Goal: Navigation & Orientation: Find specific page/section

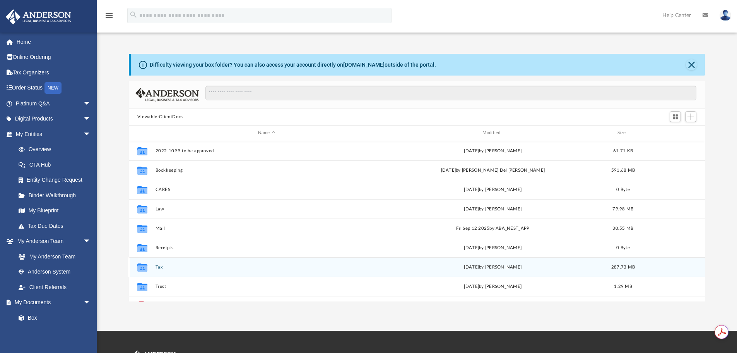
scroll to position [170, 570]
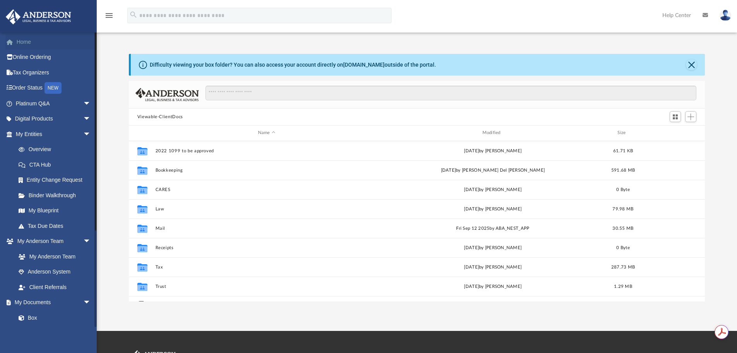
click at [24, 45] on link "Home" at bounding box center [53, 41] width 97 height 15
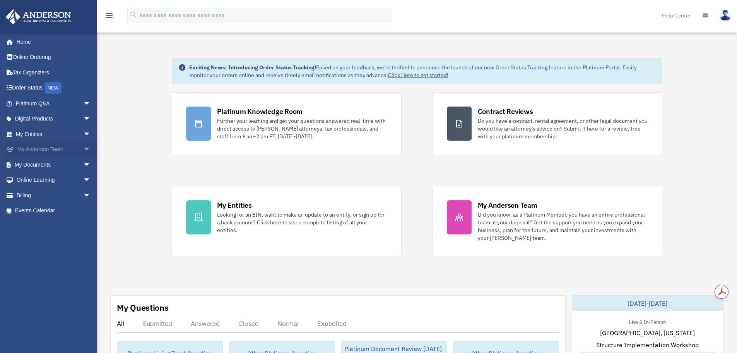
drag, startPoint x: 27, startPoint y: 136, endPoint x: 71, endPoint y: 144, distance: 44.6
click at [27, 137] on link "My Entities arrow_drop_down" at bounding box center [53, 133] width 97 height 15
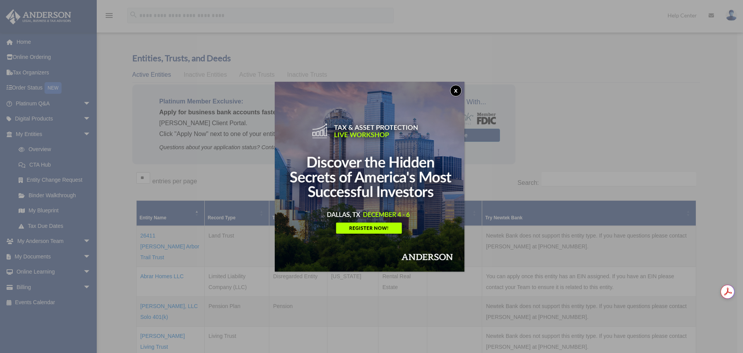
click at [457, 91] on button "x" at bounding box center [456, 91] width 12 height 12
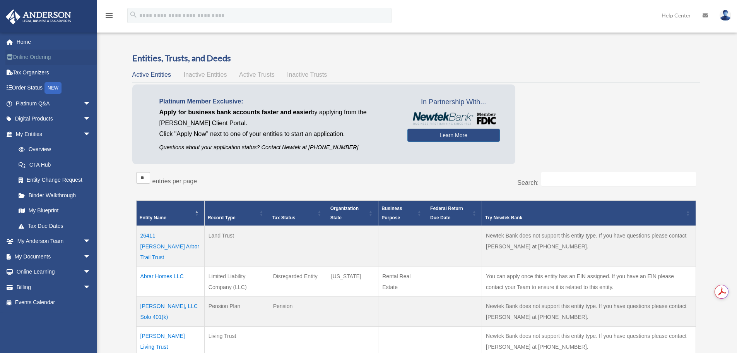
click at [31, 57] on link "Online Ordering" at bounding box center [53, 57] width 97 height 15
